Goal: Information Seeking & Learning: Find specific fact

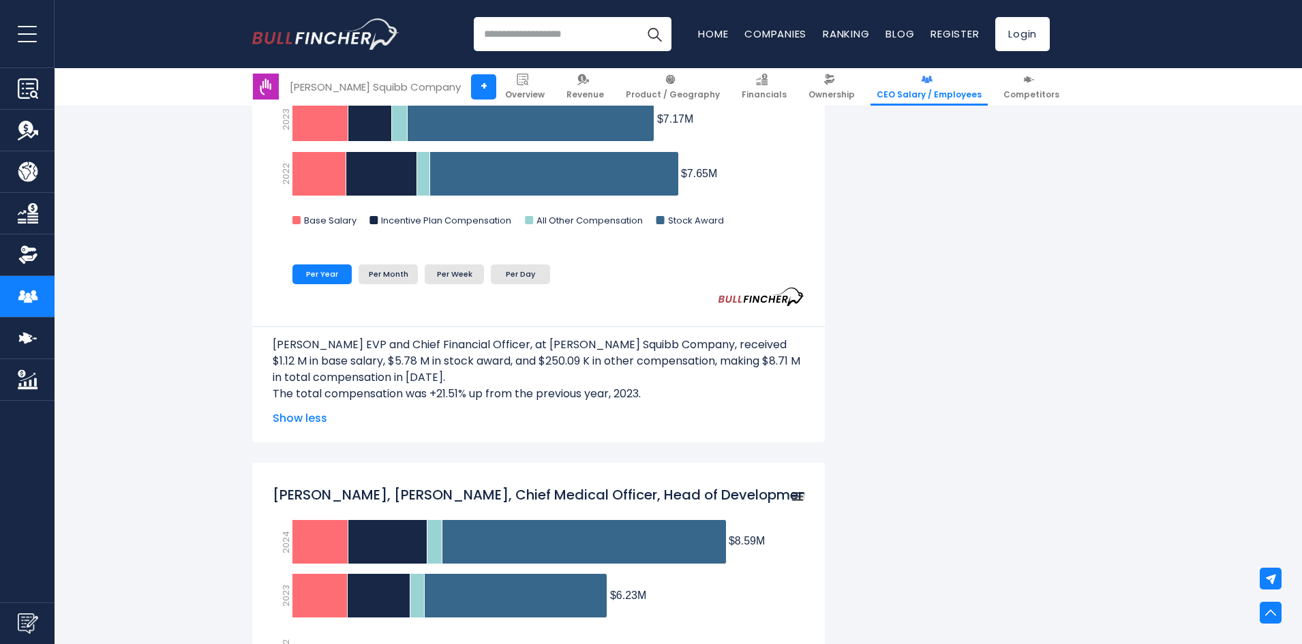
scroll to position [818, 0]
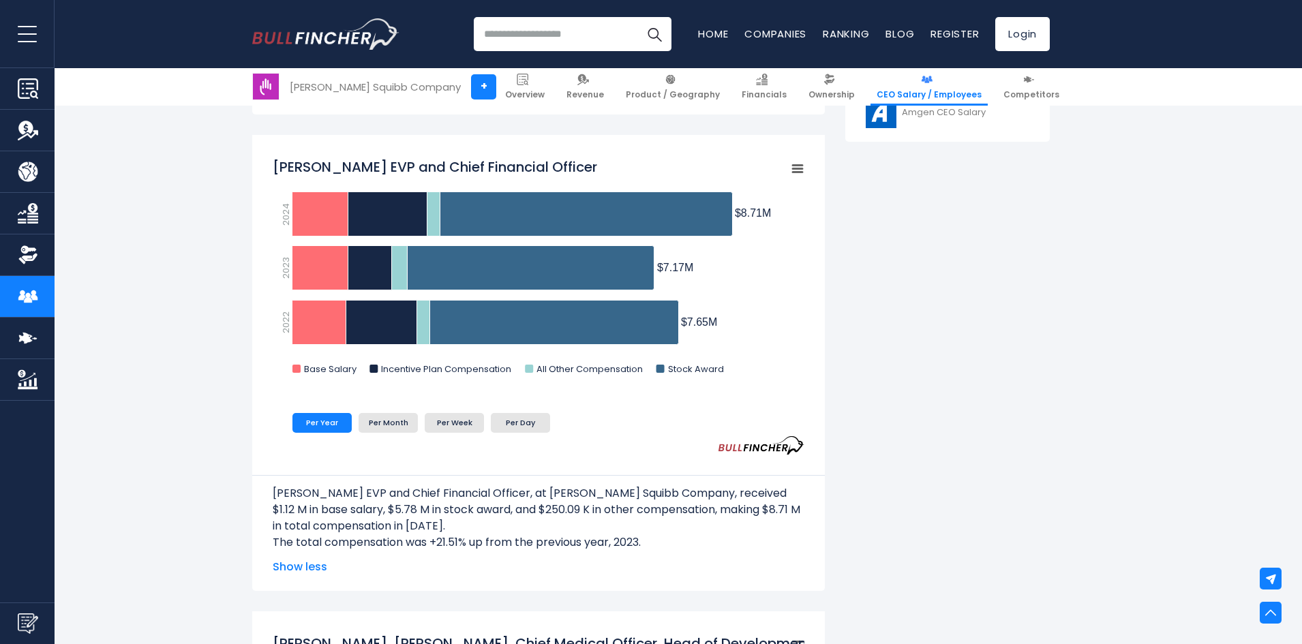
click at [553, 32] on input "search" at bounding box center [573, 34] width 198 height 34
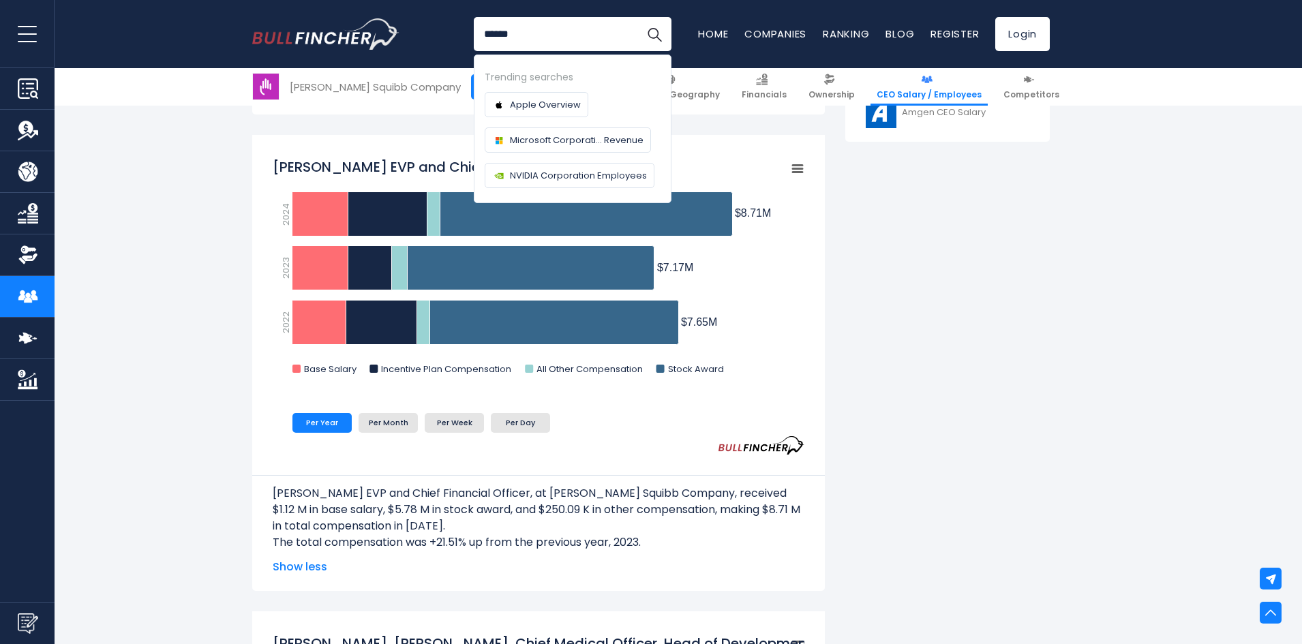
type input "******"
click at [638, 17] on button "Search" at bounding box center [655, 34] width 34 height 34
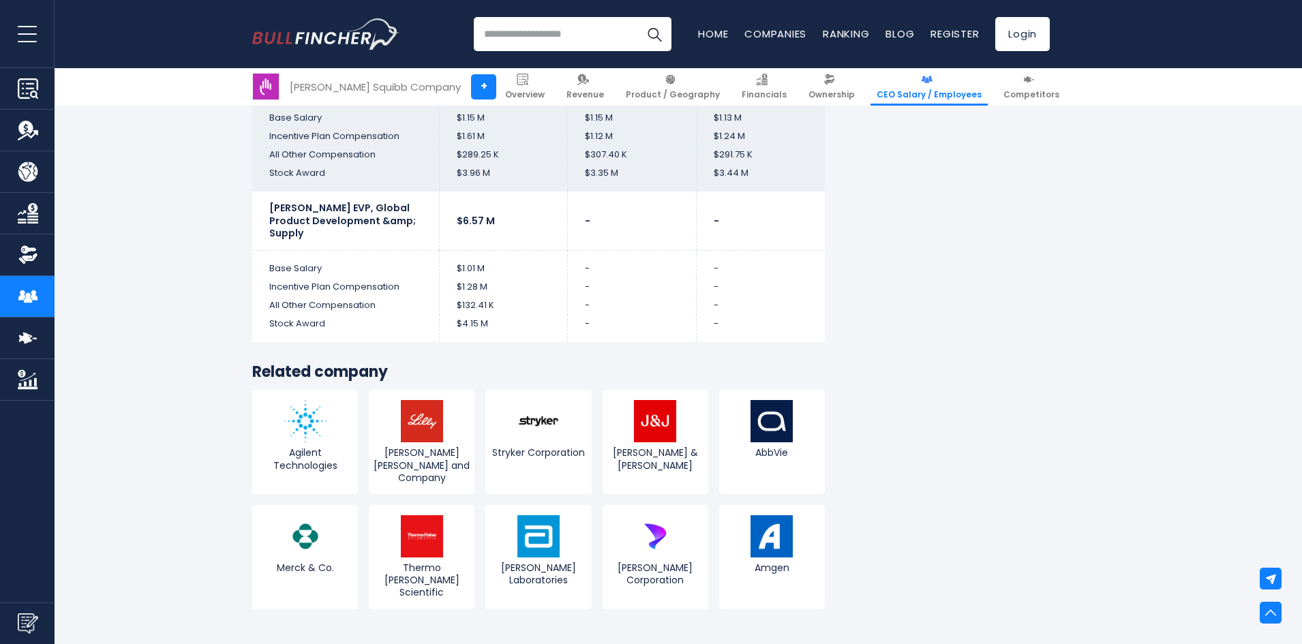
scroll to position [3409, 0]
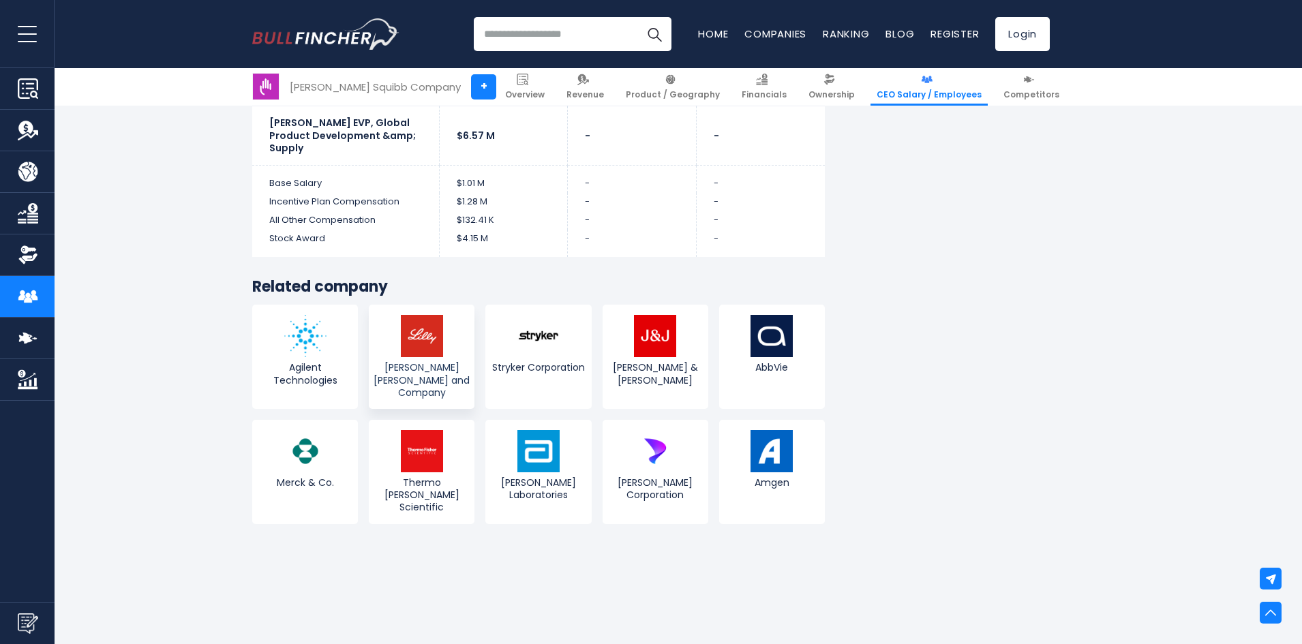
click at [411, 318] on img at bounding box center [422, 336] width 42 height 42
click at [761, 439] on img at bounding box center [772, 451] width 42 height 42
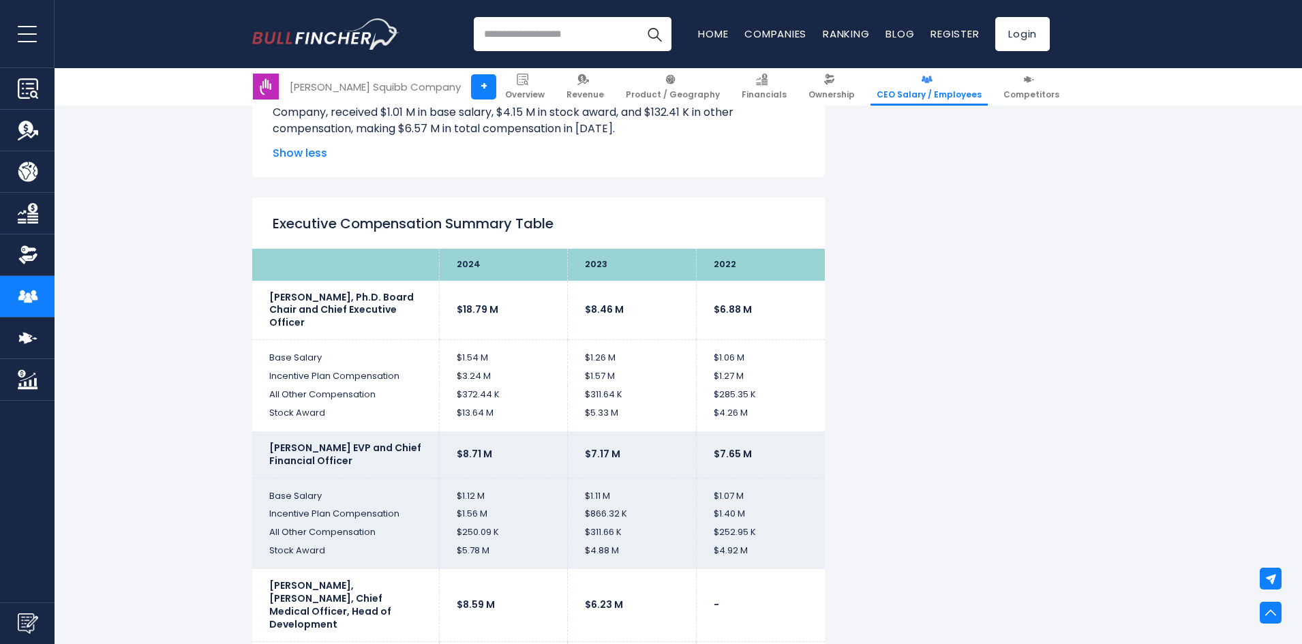
scroll to position [2387, 0]
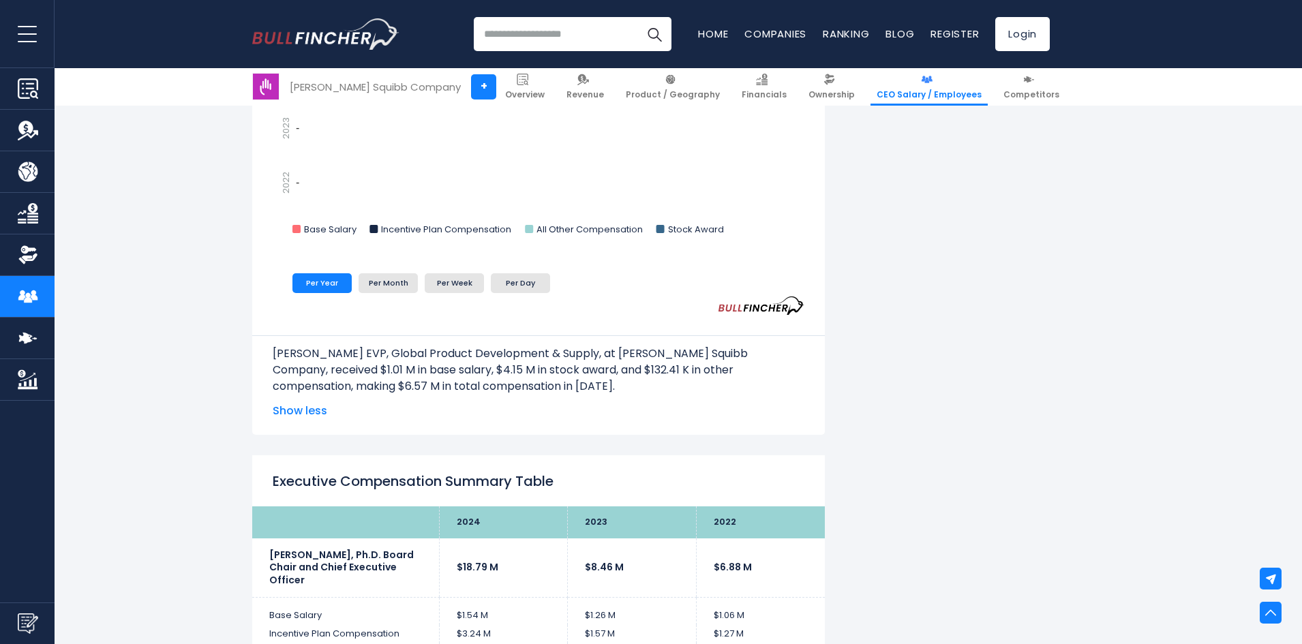
click at [268, 88] on img at bounding box center [266, 87] width 26 height 26
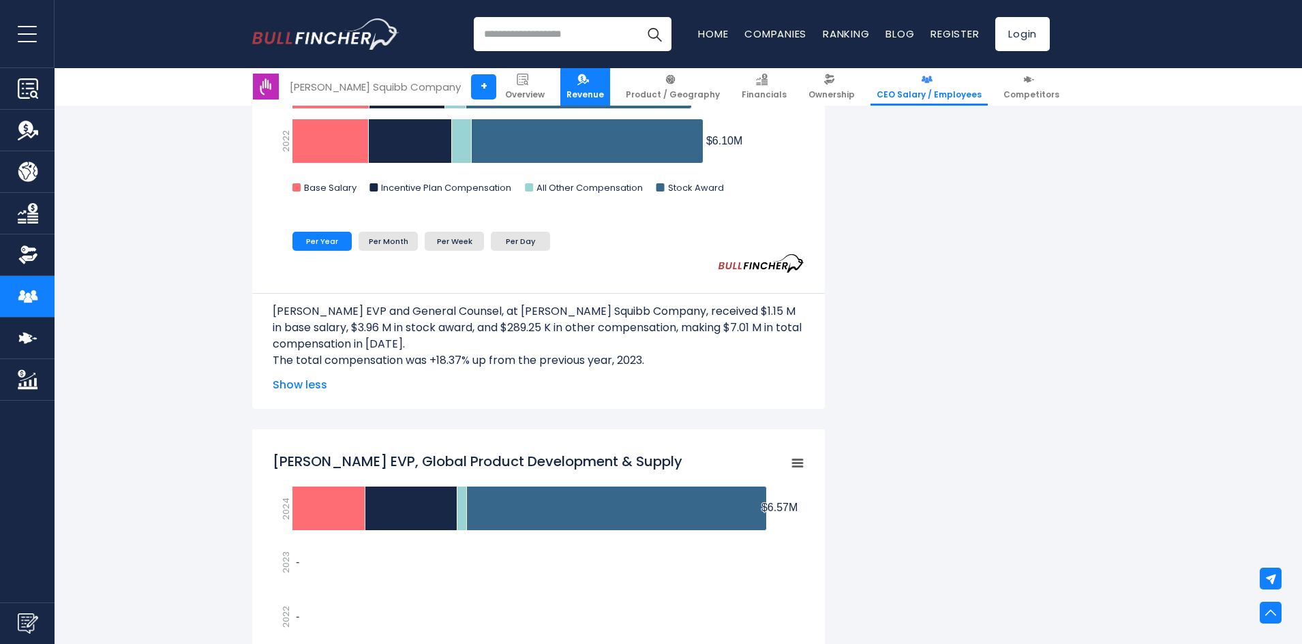
scroll to position [1909, 0]
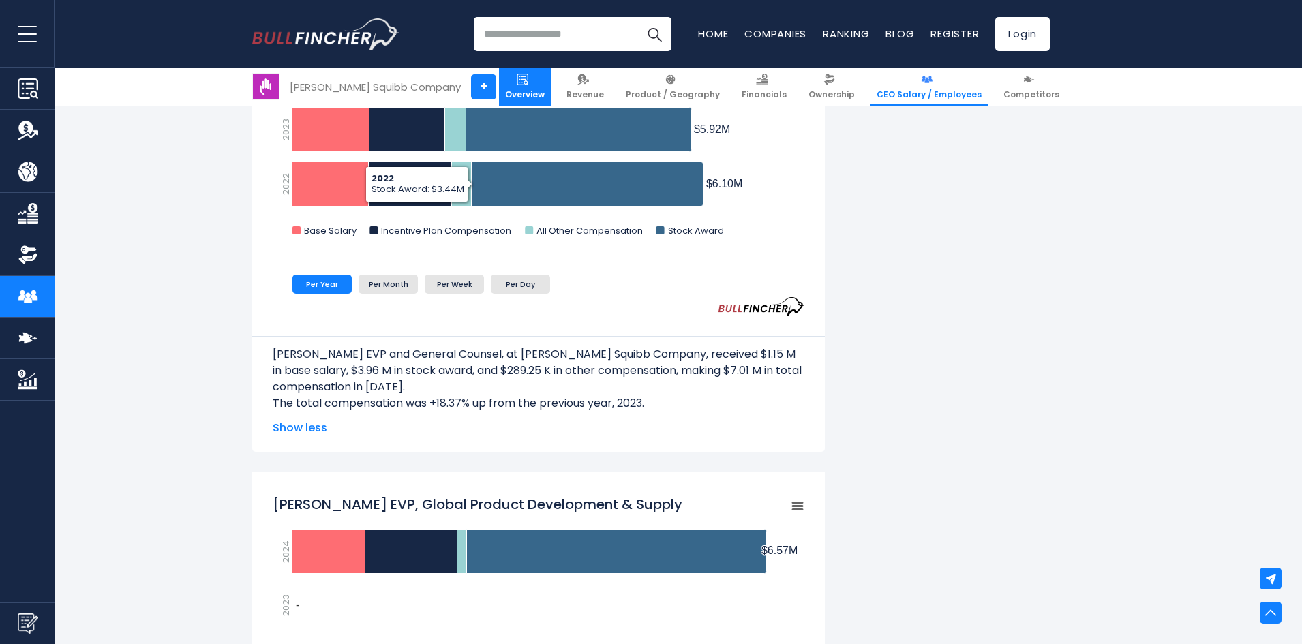
click at [528, 83] on img at bounding box center [523, 80] width 12 height 12
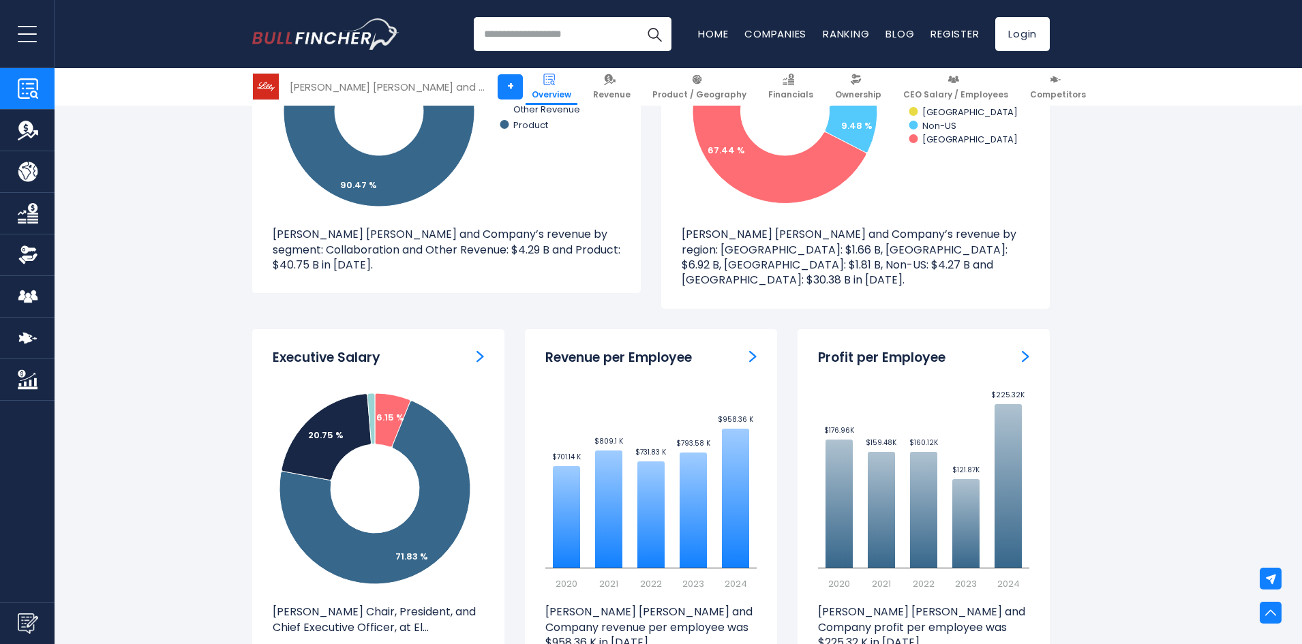
scroll to position [1500, 0]
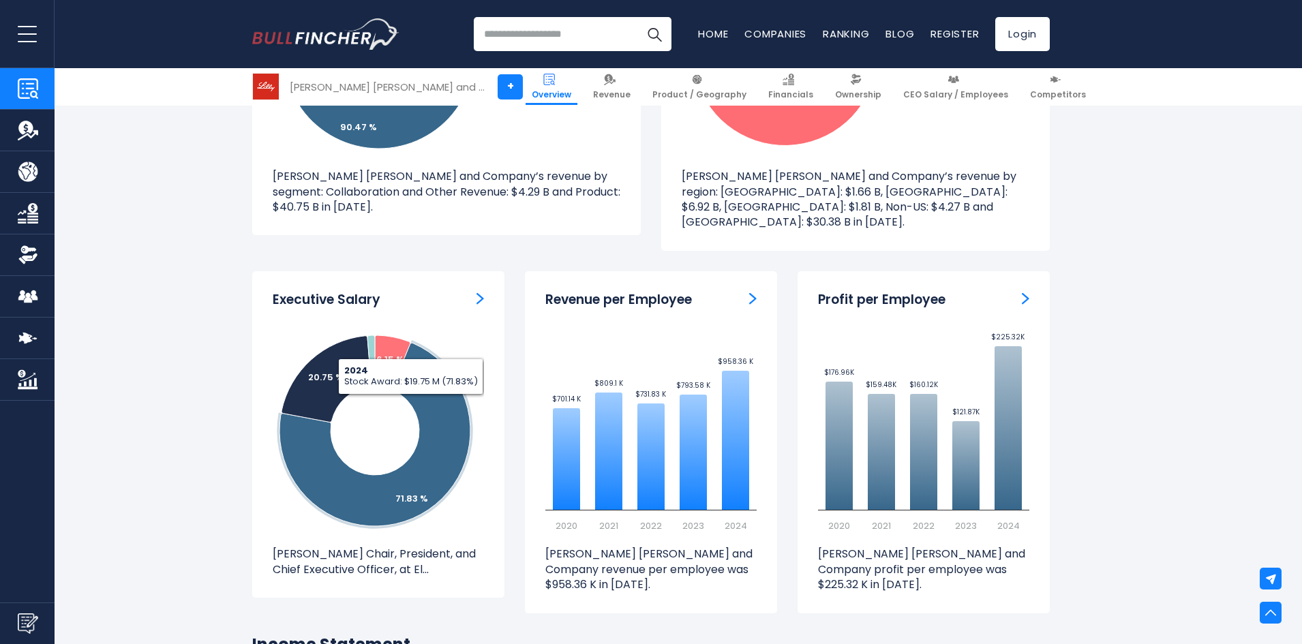
click at [359, 292] on h3 "Executive Salary" at bounding box center [327, 300] width 108 height 17
click at [481, 293] on img "ceo-salary" at bounding box center [481, 299] width 8 height 12
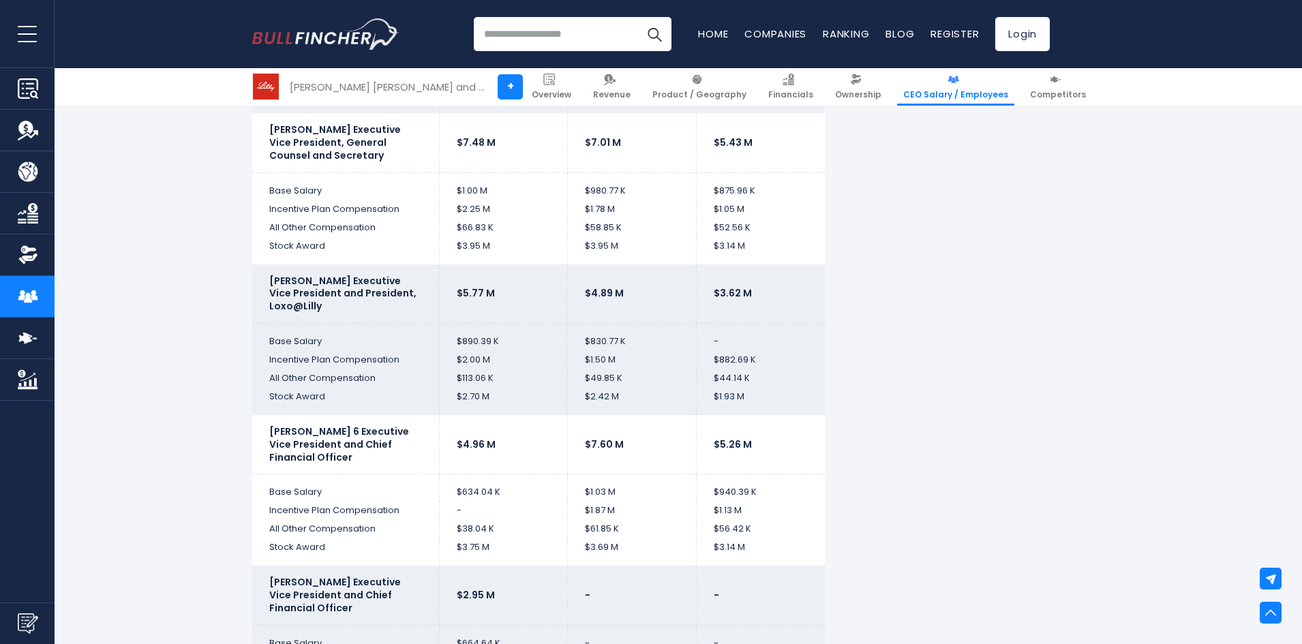
scroll to position [4160, 0]
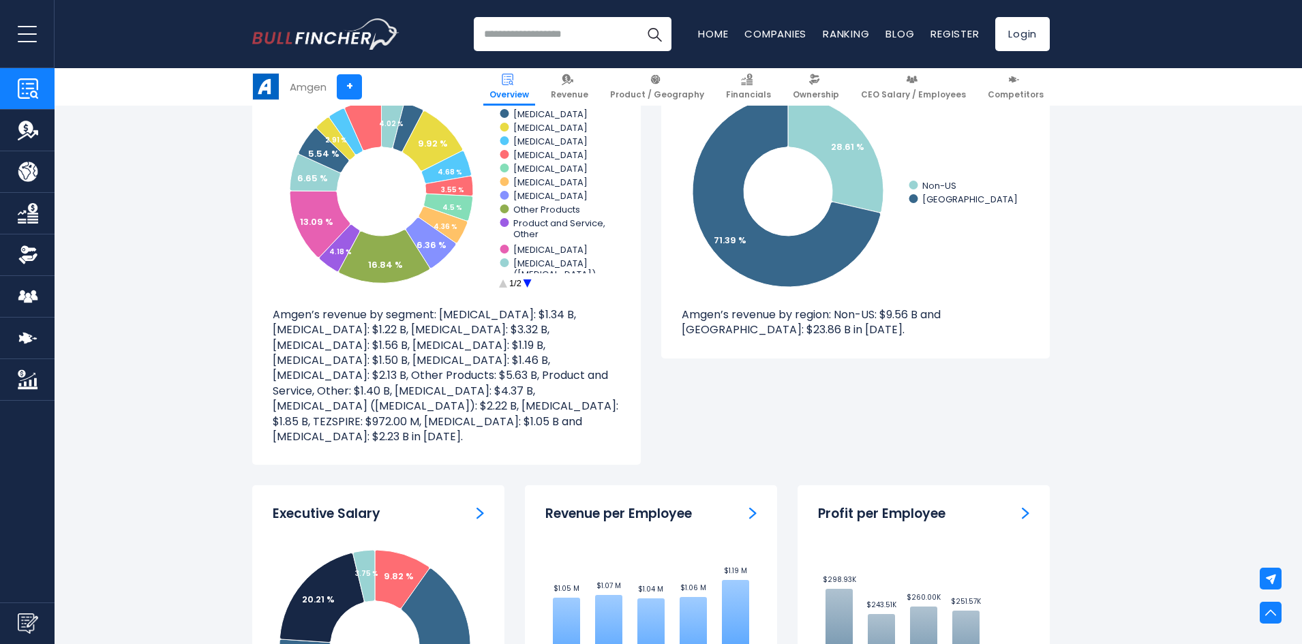
scroll to position [1568, 0]
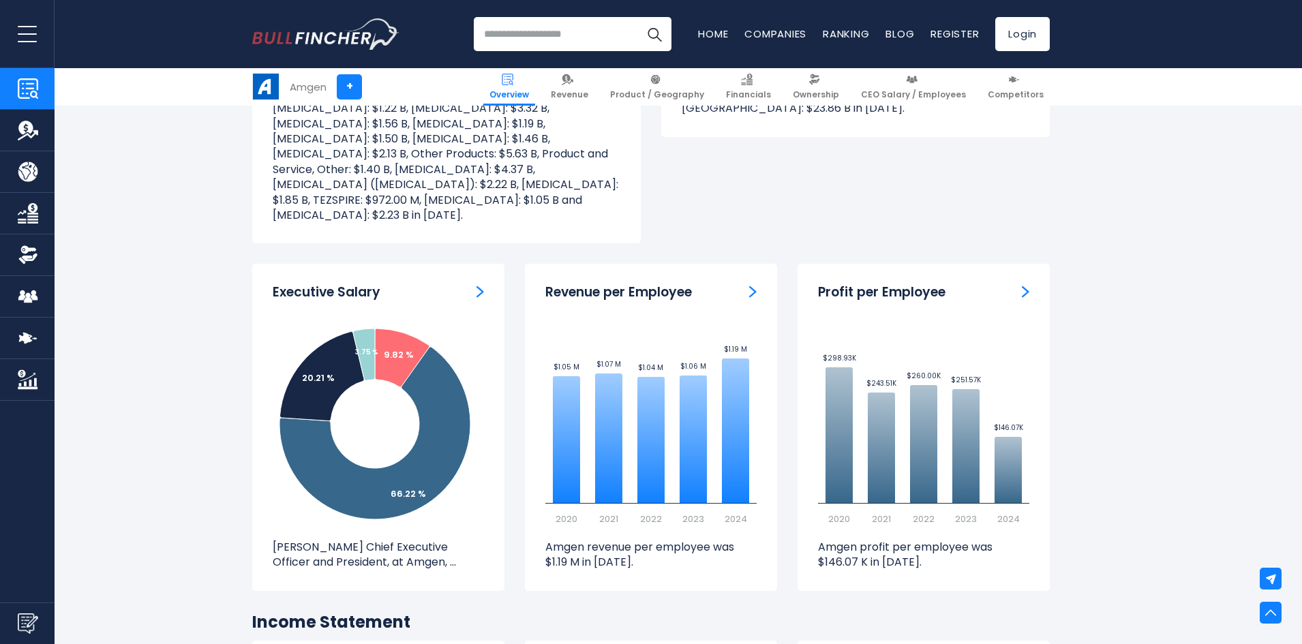
click at [479, 286] on img "ceo-salary" at bounding box center [481, 292] width 8 height 12
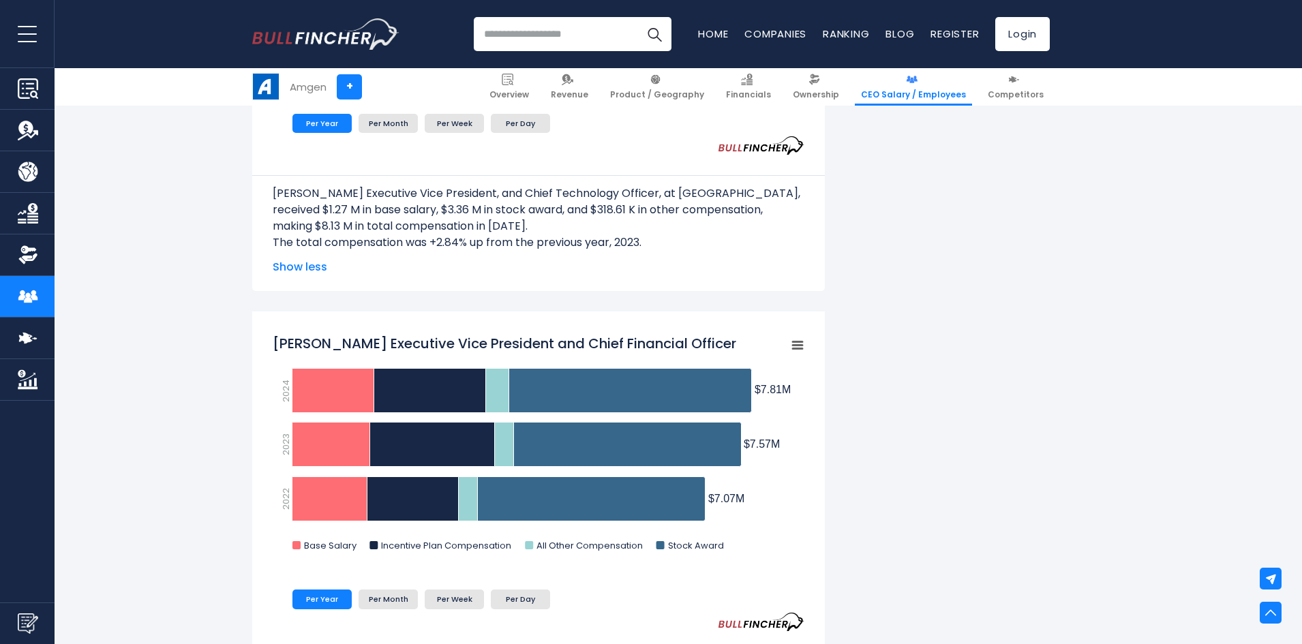
scroll to position [2046, 0]
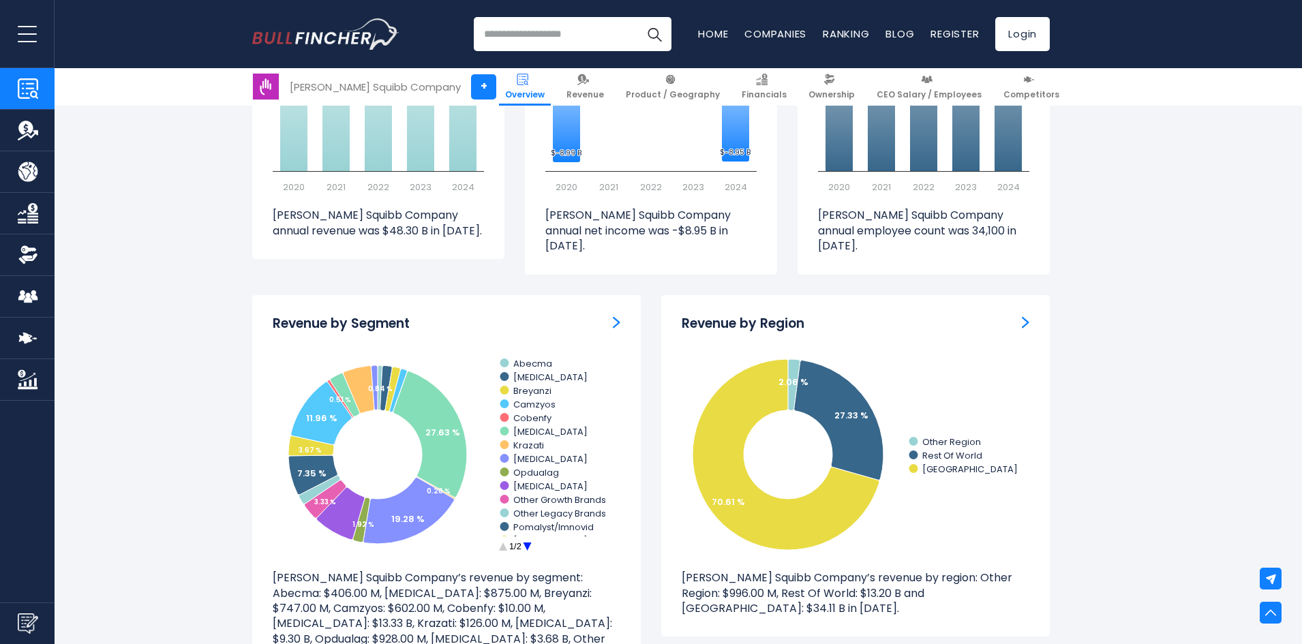
scroll to position [1159, 0]
